Goal: Obtain resource: Obtain resource

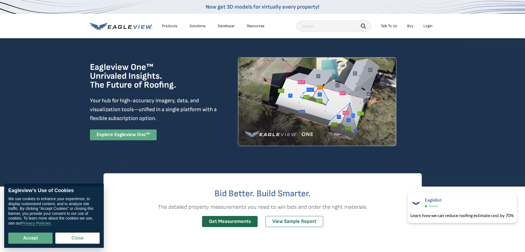
click at [143, 136] on link "Explore Eagleview One™" at bounding box center [123, 134] width 67 height 11
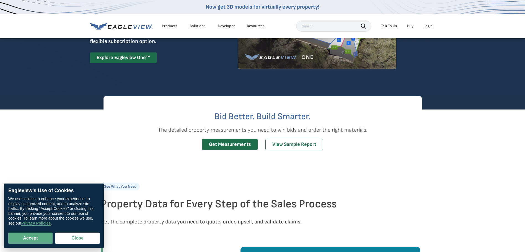
scroll to position [83, 0]
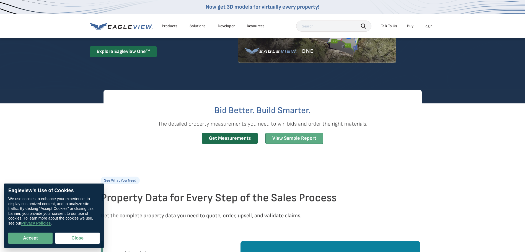
click at [292, 141] on link "View Sample Report" at bounding box center [295, 138] width 58 height 11
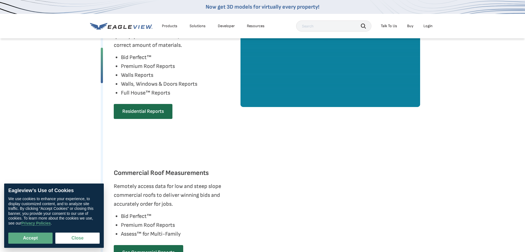
scroll to position [305, 0]
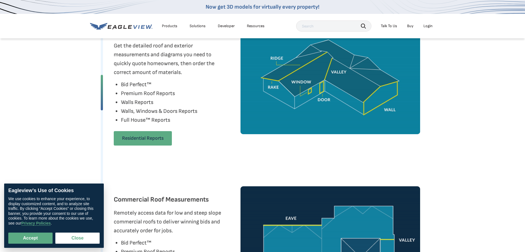
click at [153, 138] on link "Residential Reports" at bounding box center [143, 138] width 58 height 14
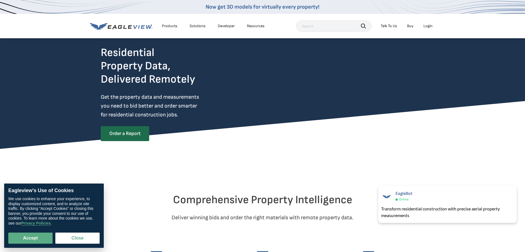
scroll to position [28, 0]
